Goal: Task Accomplishment & Management: Manage account settings

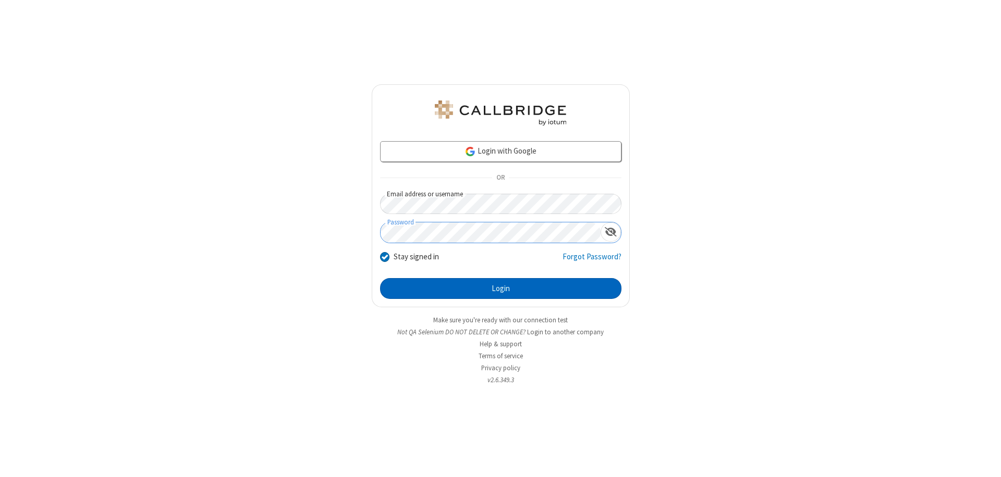
click at [500, 289] on button "Login" at bounding box center [500, 288] width 241 height 21
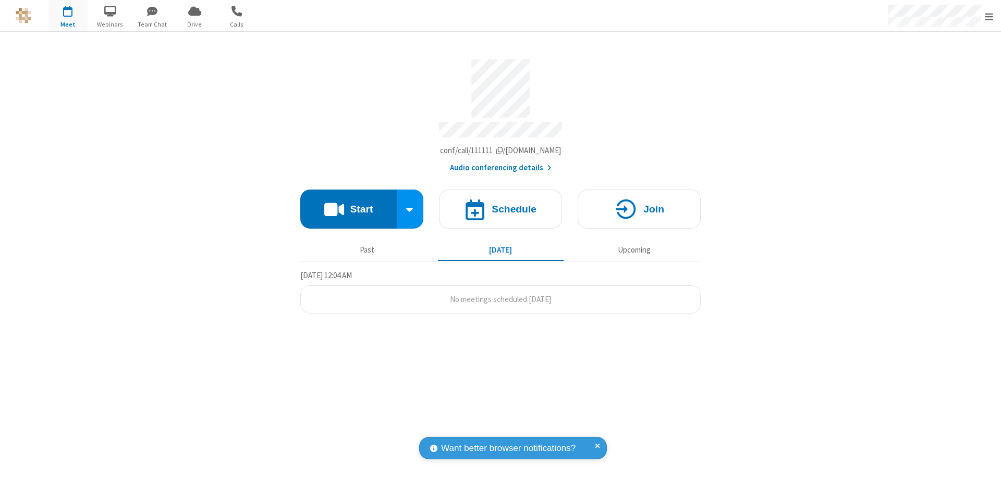
click at [989, 16] on span "Open menu" at bounding box center [989, 16] width 8 height 10
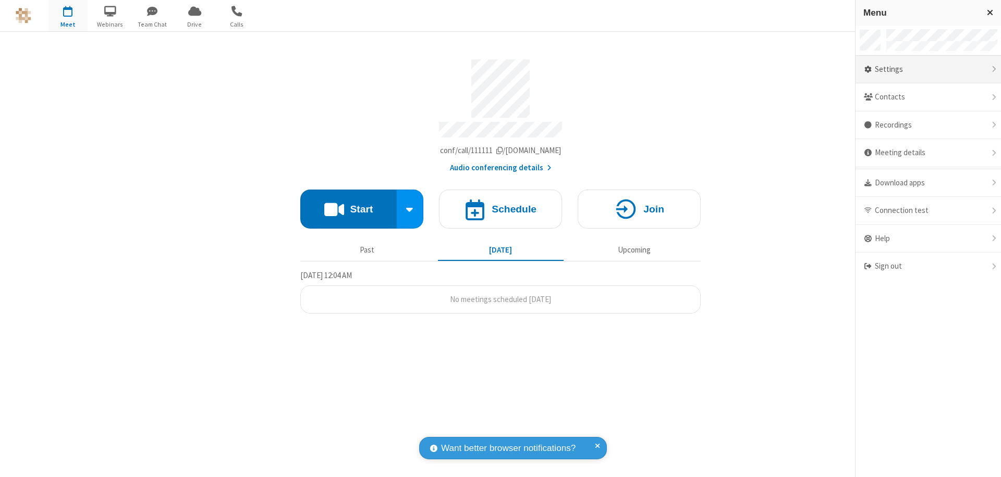
click at [928, 69] on div "Settings" at bounding box center [927, 70] width 145 height 28
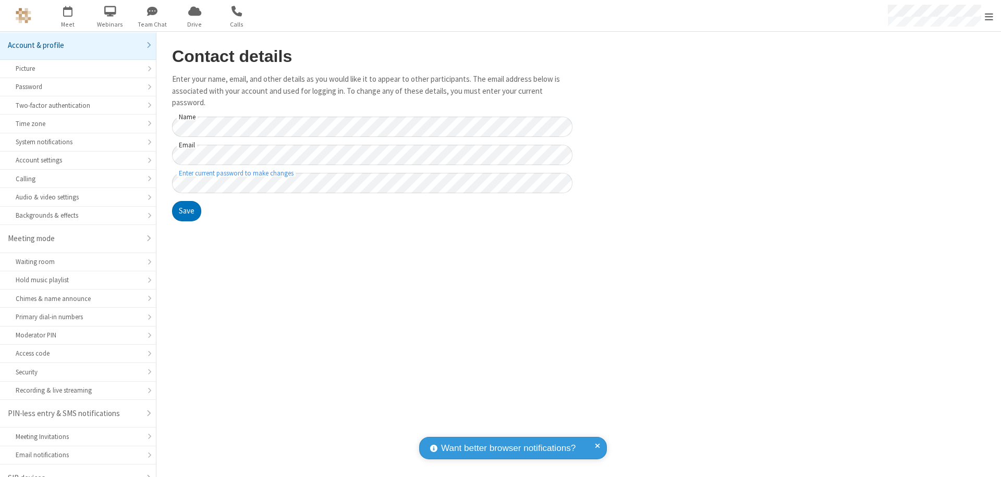
scroll to position [15, 0]
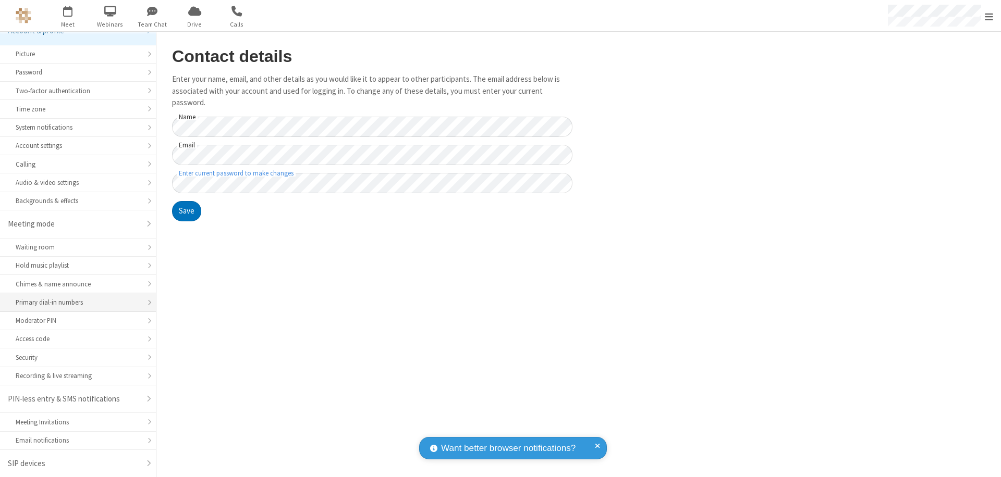
click at [74, 303] on div "Primary dial-in numbers" at bounding box center [78, 303] width 125 height 10
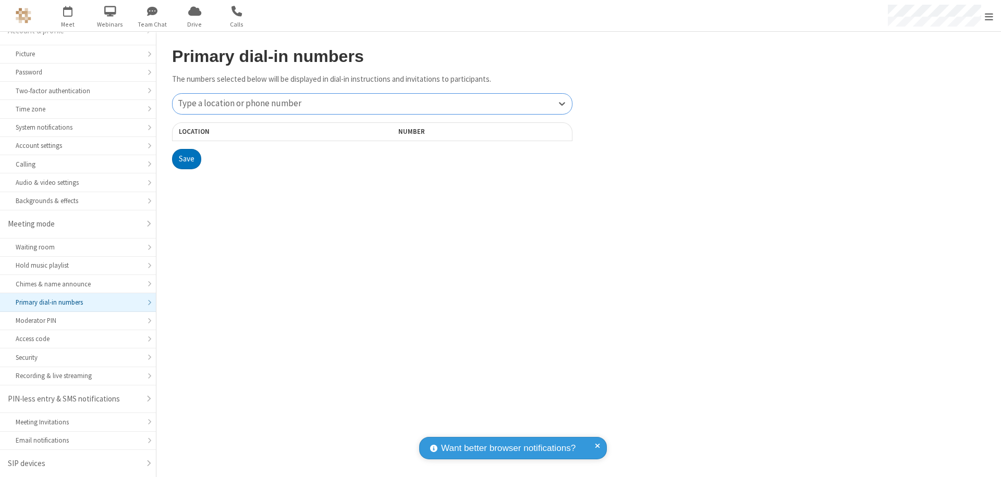
click at [372, 104] on div "Type a location or phone number" at bounding box center [372, 104] width 399 height 20
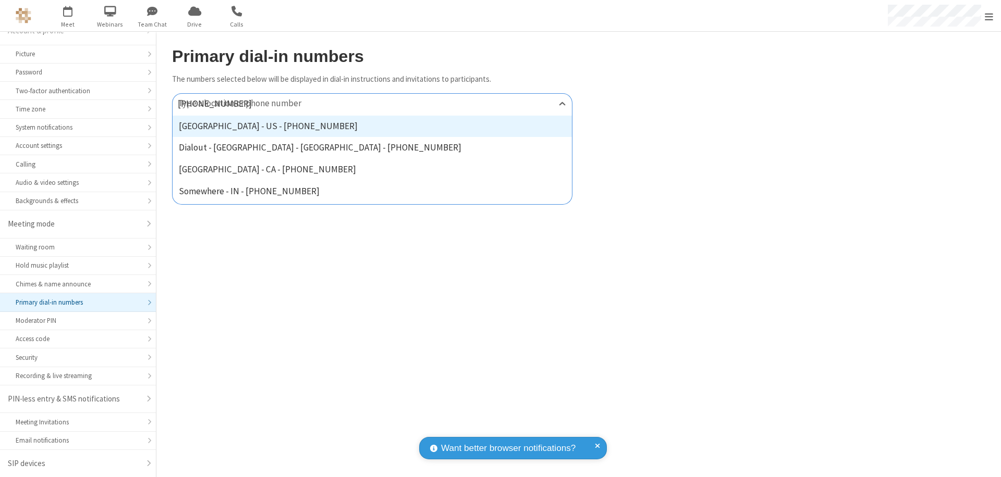
type input "[PHONE_NUMBER]"
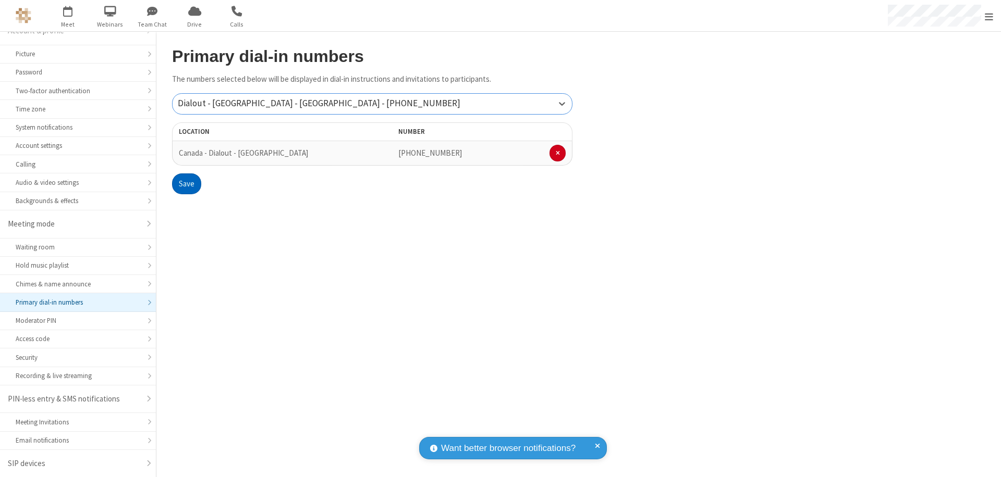
click at [186, 184] on button "Save" at bounding box center [186, 184] width 29 height 21
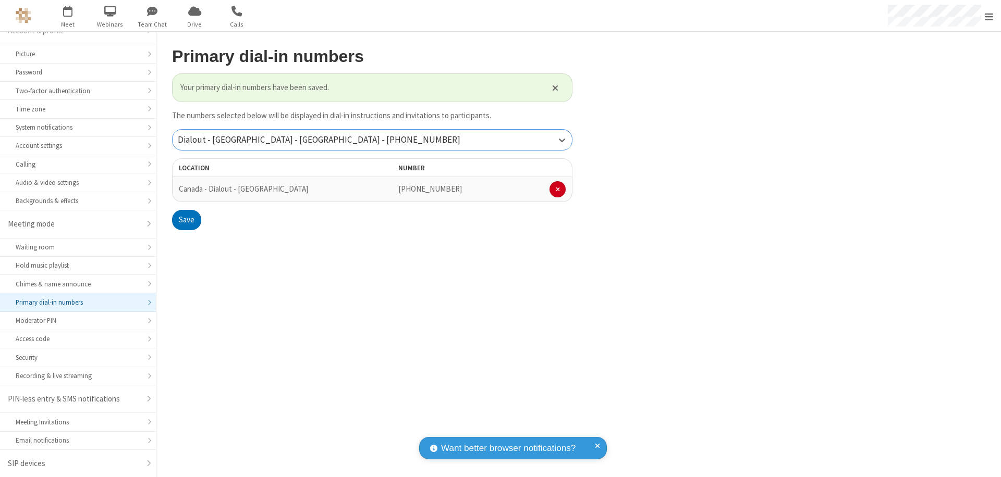
click at [372, 140] on div "Dialout - [GEOGRAPHIC_DATA] - [GEOGRAPHIC_DATA] - [PHONE_NUMBER]" at bounding box center [372, 140] width 399 height 20
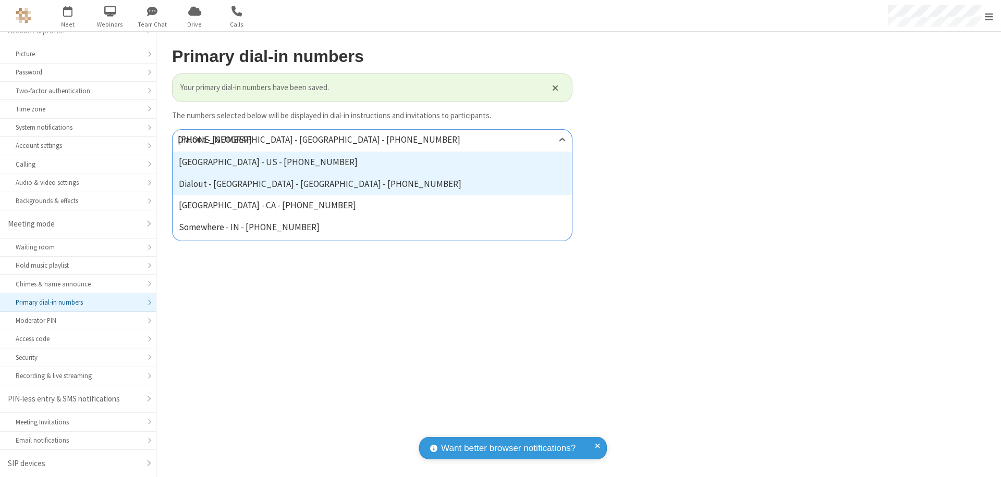
type input "[PHONE_NUMBER]"
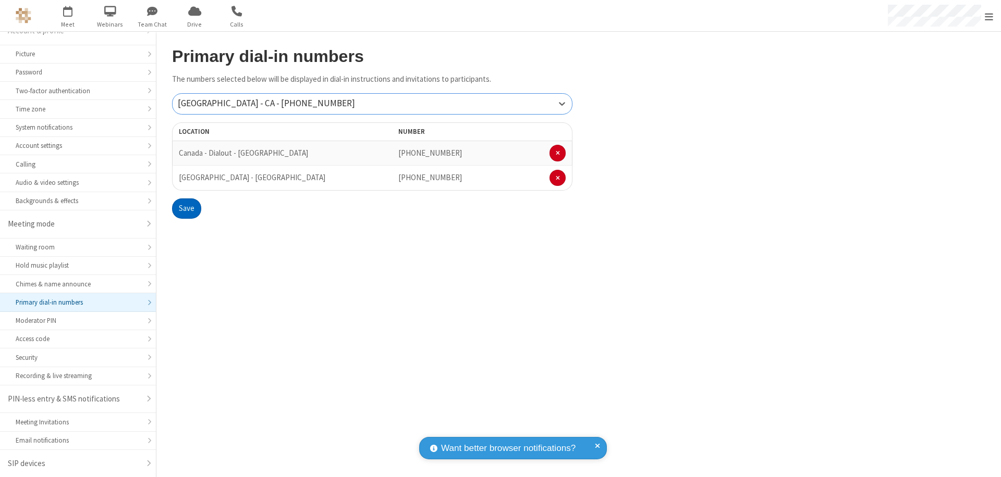
click at [186, 208] on button "Save" at bounding box center [186, 209] width 29 height 21
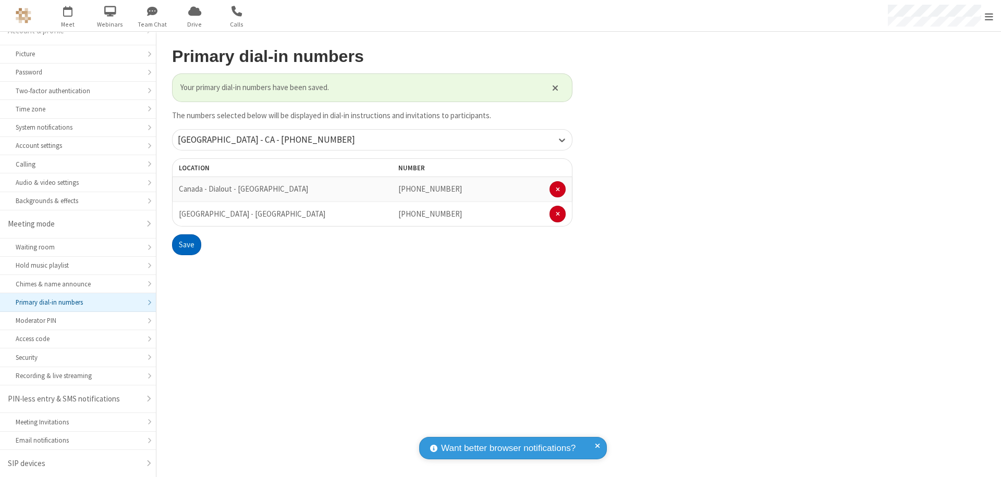
click at [989, 16] on span "Open menu" at bounding box center [989, 16] width 8 height 10
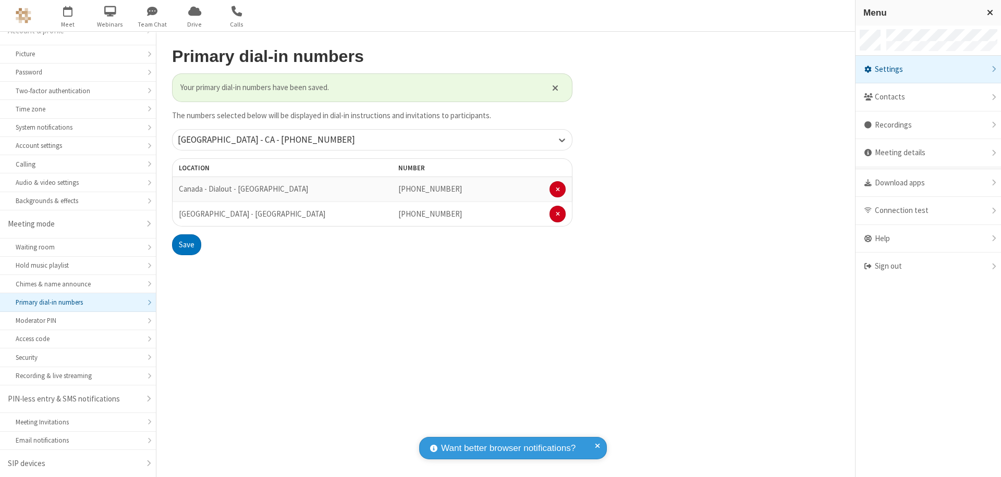
click at [928, 69] on div "Settings" at bounding box center [927, 70] width 145 height 28
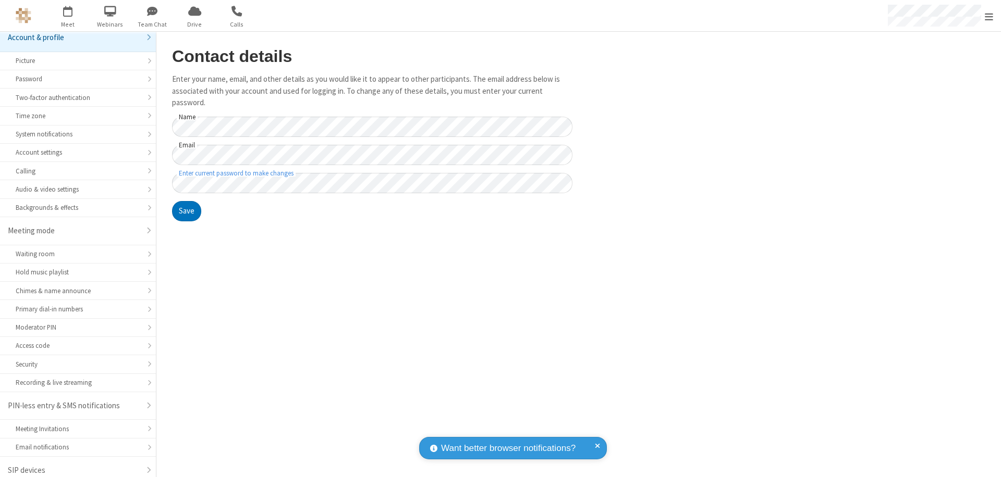
scroll to position [15, 0]
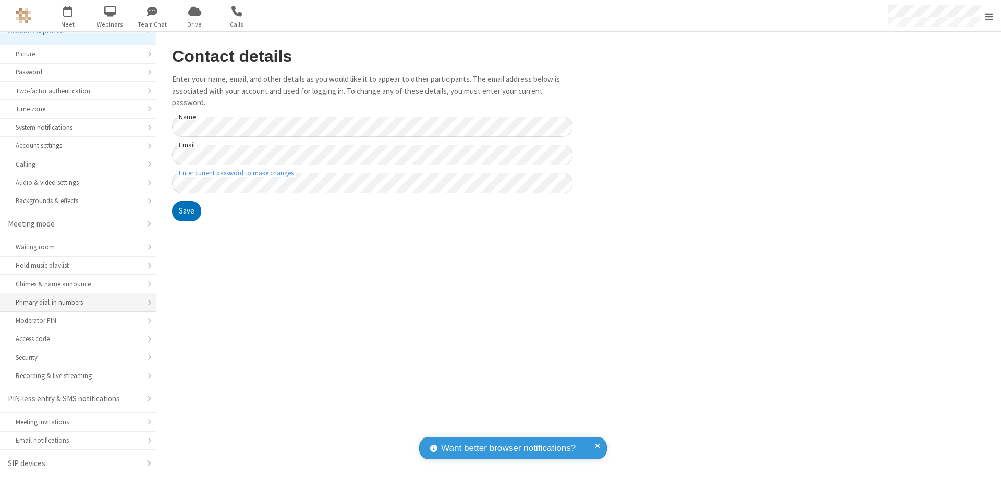
click at [74, 303] on div "Primary dial-in numbers" at bounding box center [78, 303] width 125 height 10
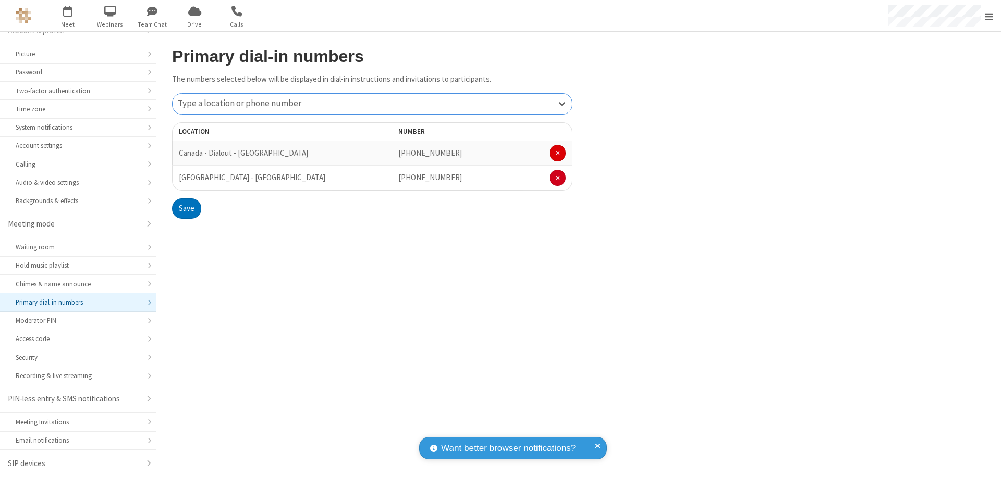
click at [557, 153] on span at bounding box center [558, 153] width 4 height 6
click at [186, 184] on button "Save" at bounding box center [186, 184] width 29 height 21
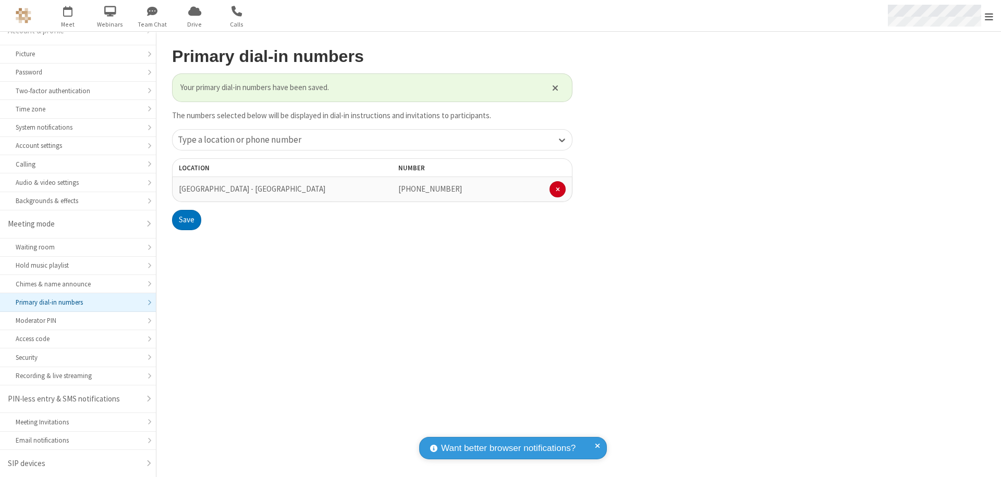
click at [989, 16] on span "Open menu" at bounding box center [989, 16] width 8 height 10
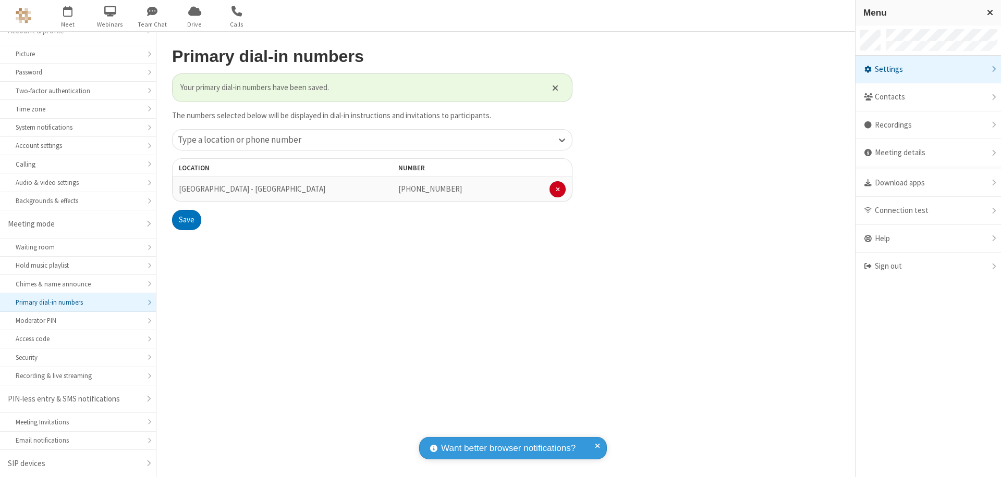
click at [68, 16] on span "button" at bounding box center [67, 11] width 39 height 18
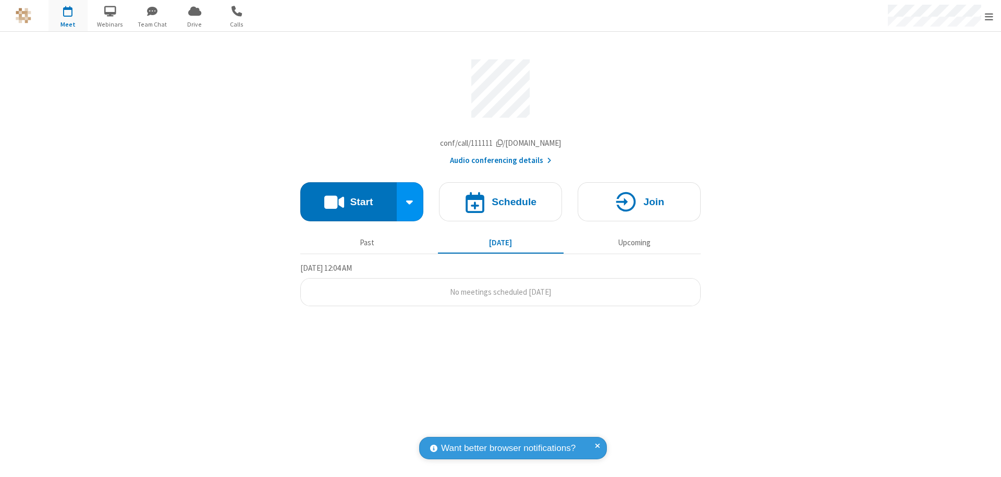
click at [500, 163] on button "Audio conferencing details" at bounding box center [501, 161] width 102 height 12
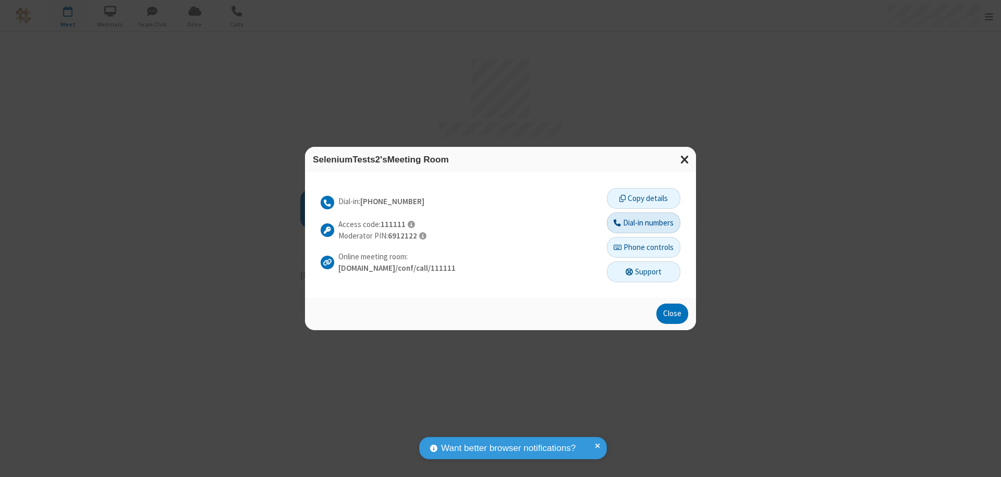
click at [643, 223] on button "Dial-in numbers" at bounding box center [643, 223] width 73 height 21
